Goal: Information Seeking & Learning: Learn about a topic

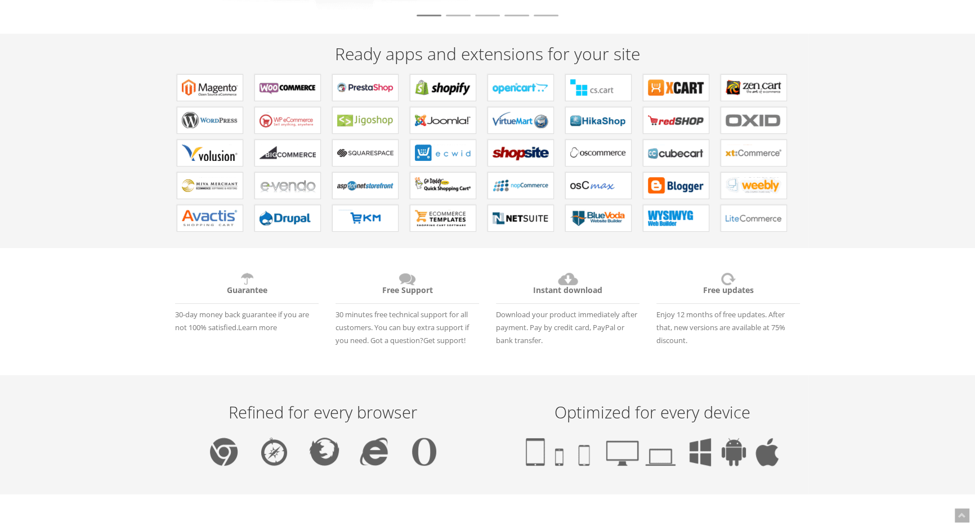
scroll to position [255, 0]
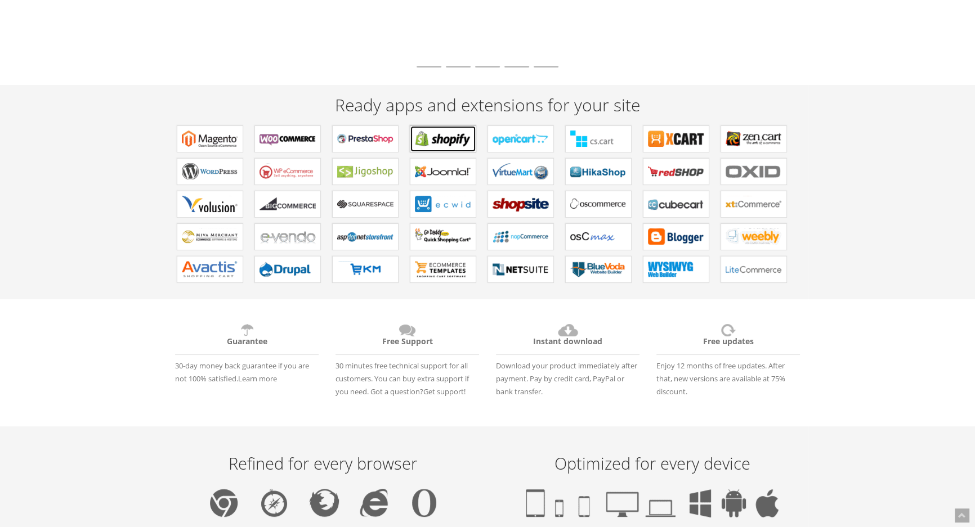
click at [439, 146] on b "Apps for Shopify" at bounding box center [443, 139] width 56 height 17
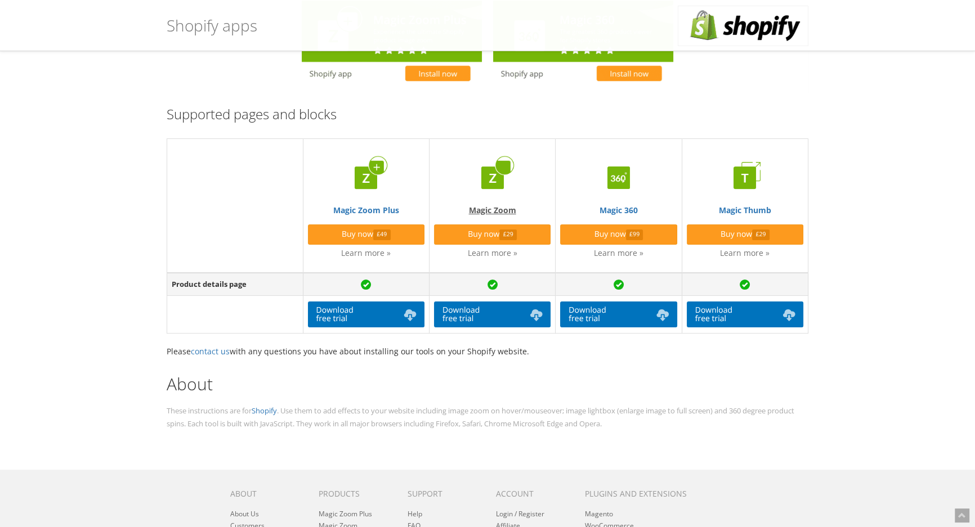
scroll to position [255, 0]
